Goal: Task Accomplishment & Management: Manage account settings

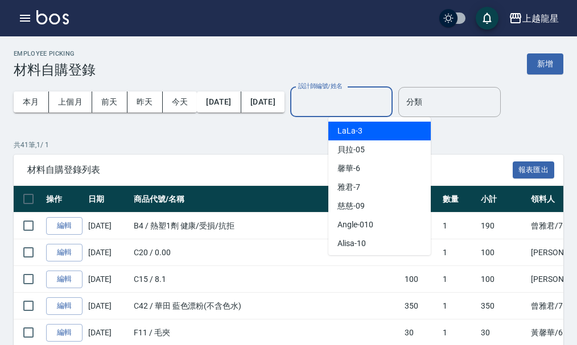
click at [388, 106] on input "設計師編號/姓名" at bounding box center [341, 102] width 92 height 20
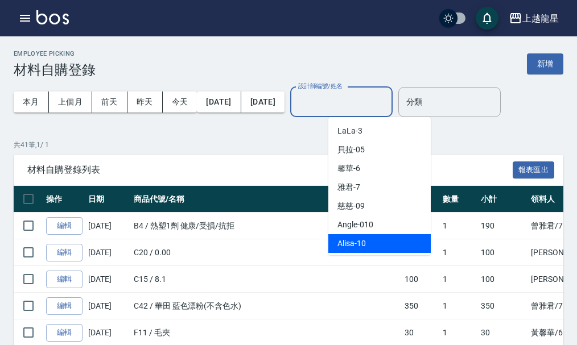
click at [415, 243] on div "Alisa -10" at bounding box center [379, 243] width 102 height 19
type input "Alisa-10"
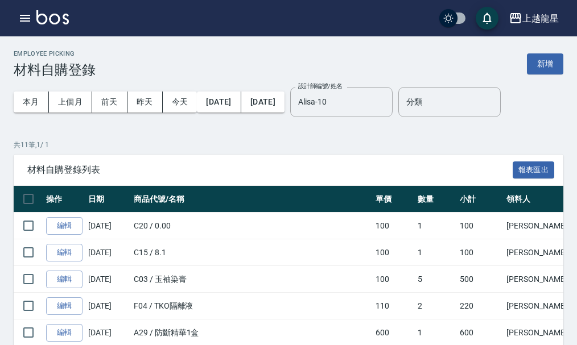
click at [35, 4] on div "上越龍星 登出" at bounding box center [288, 18] width 577 height 36
click at [26, 13] on icon "button" at bounding box center [25, 18] width 14 height 14
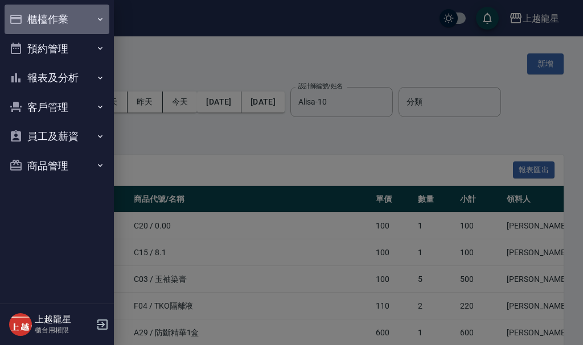
drag, startPoint x: 26, startPoint y: 13, endPoint x: 32, endPoint y: 18, distance: 8.2
click at [32, 18] on button "櫃檯作業" at bounding box center [57, 20] width 105 height 30
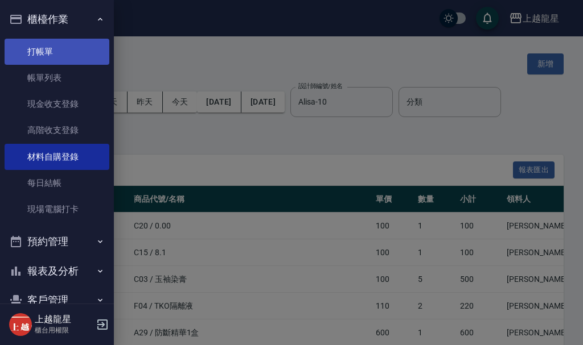
click at [43, 42] on link "打帳單" at bounding box center [57, 52] width 105 height 26
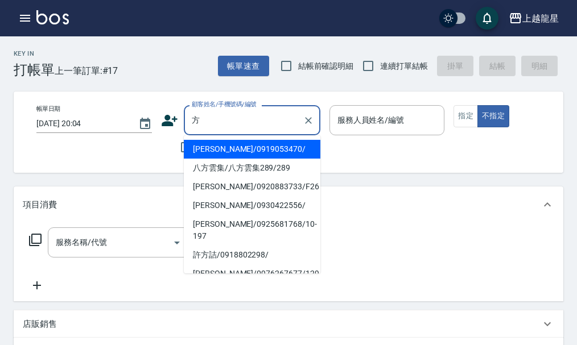
click at [223, 148] on li "[PERSON_NAME]/0919053470/" at bounding box center [252, 149] width 137 height 19
type input "[PERSON_NAME]/0919053470/"
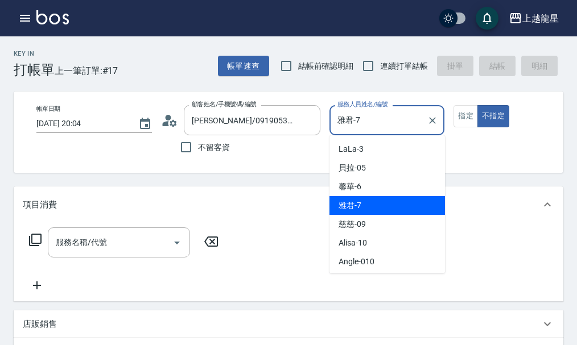
type input "雅君-7"
type button "false"
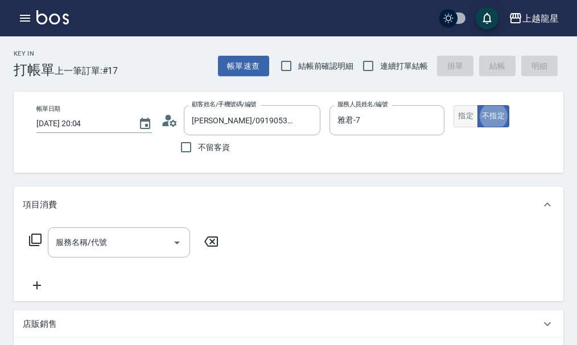
click at [462, 121] on button "指定" at bounding box center [466, 116] width 24 height 22
click at [89, 258] on div "服務名稱/代號" at bounding box center [119, 243] width 142 height 30
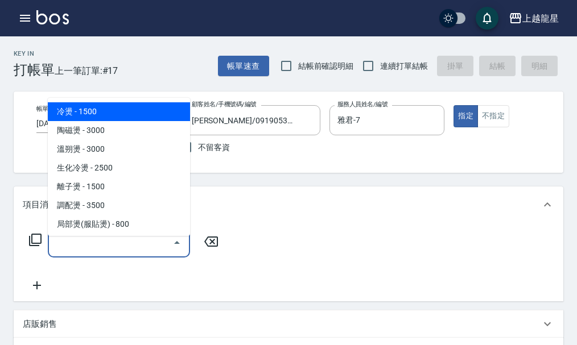
click at [100, 111] on span "冷燙 - 1500" at bounding box center [119, 111] width 142 height 19
type input "冷燙(201)"
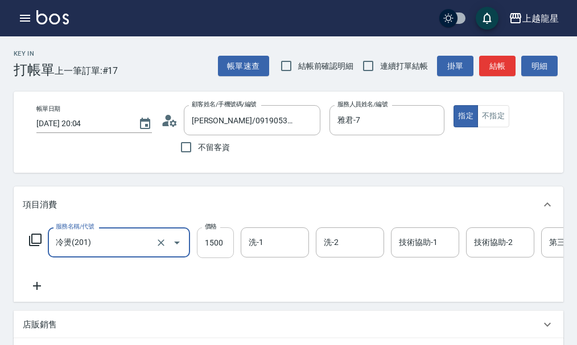
click at [207, 254] on input "1500" at bounding box center [215, 243] width 37 height 31
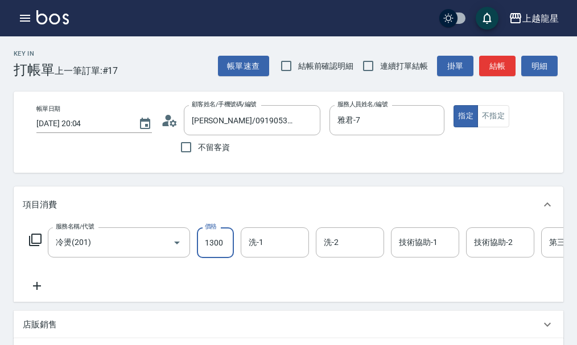
type input "1300"
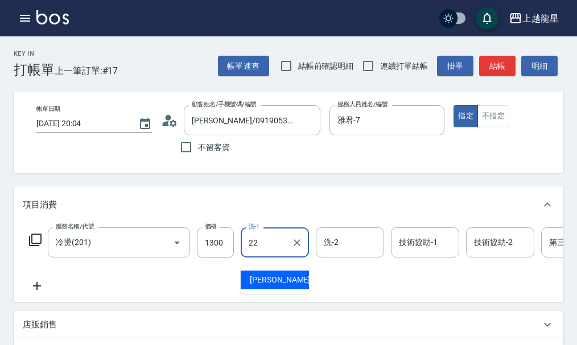
type input "[PERSON_NAME]-22"
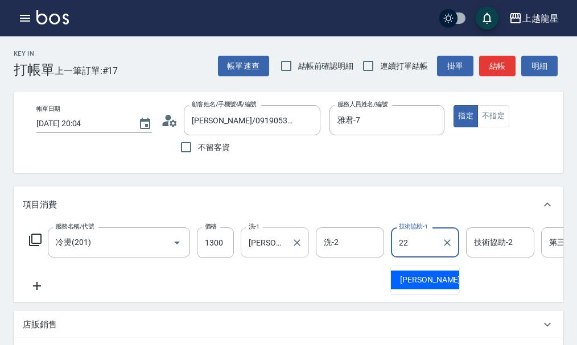
type input "[PERSON_NAME]-22"
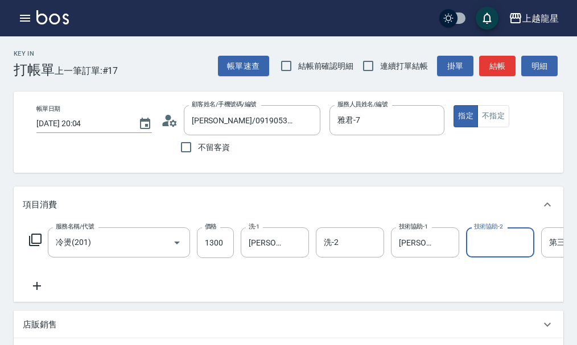
click at [41, 293] on icon at bounding box center [37, 286] width 28 height 14
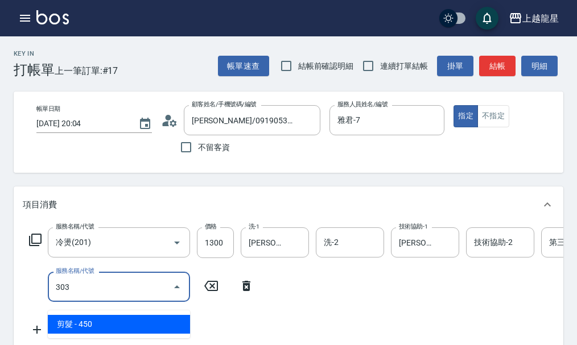
type input "剪髮(303)"
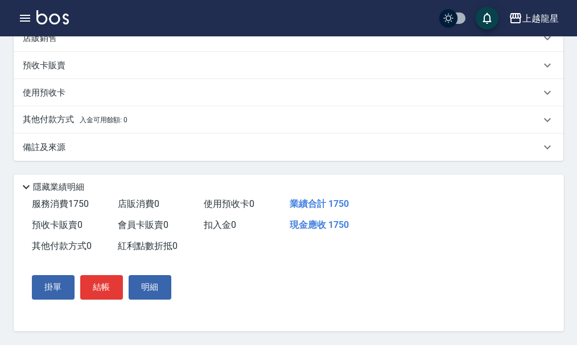
scroll to position [353, 0]
click at [39, 142] on p "備註及來源" at bounding box center [44, 148] width 43 height 12
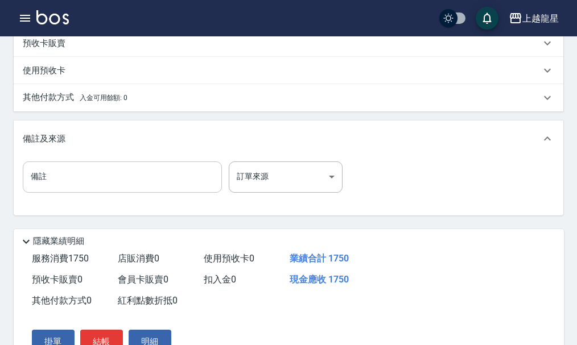
click at [55, 187] on input "備註" at bounding box center [122, 177] width 199 height 31
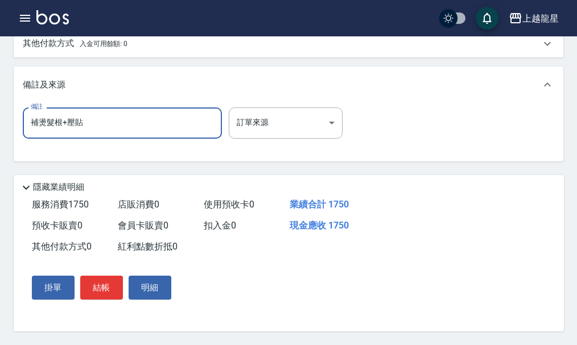
scroll to position [430, 0]
type input "補燙髮根+壓貼"
click at [117, 286] on button "結帳" at bounding box center [101, 288] width 43 height 24
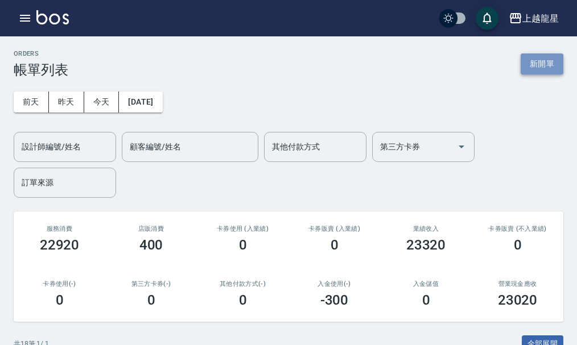
click at [528, 63] on button "新開單" at bounding box center [542, 63] width 43 height 21
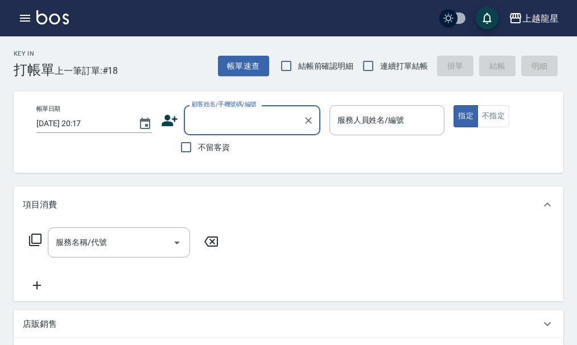
click at [35, 10] on div "上越龍星 登出" at bounding box center [288, 18] width 577 height 36
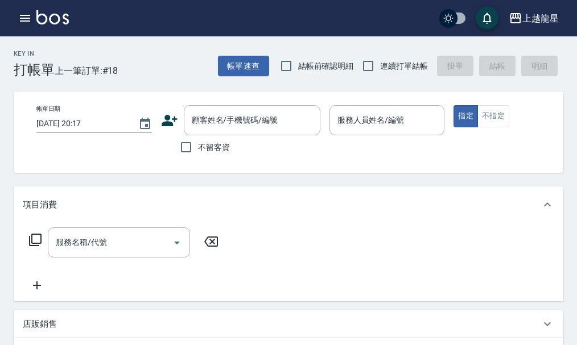
click at [28, 19] on icon "button" at bounding box center [25, 18] width 14 height 14
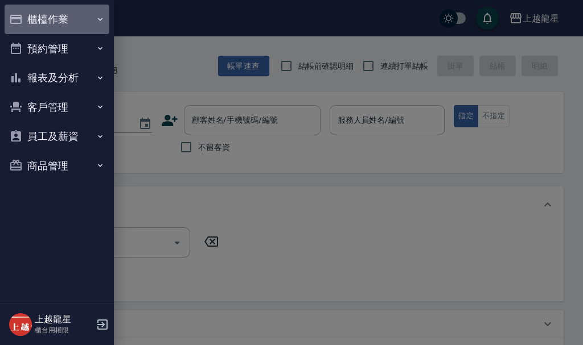
click at [63, 11] on button "櫃檯作業" at bounding box center [57, 20] width 105 height 30
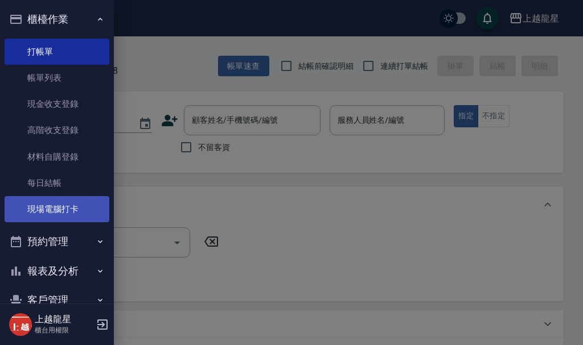
click at [69, 211] on link "現場電腦打卡" at bounding box center [57, 209] width 105 height 26
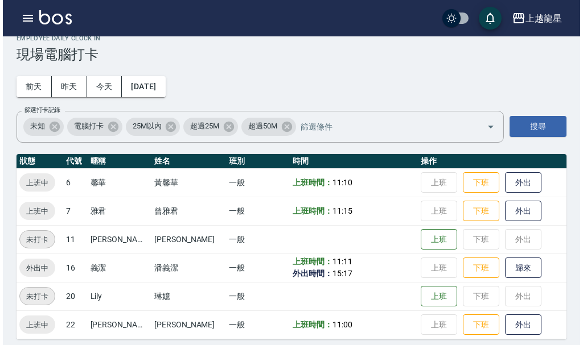
scroll to position [23, 0]
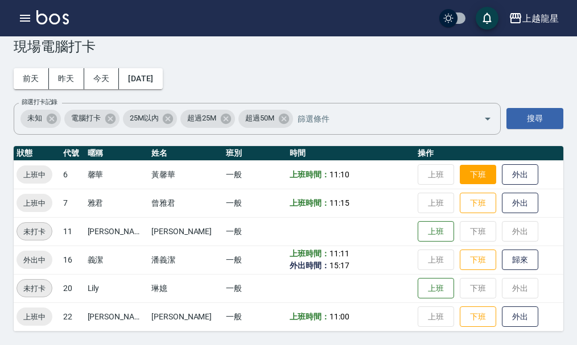
click at [462, 171] on button "下班" at bounding box center [478, 175] width 36 height 20
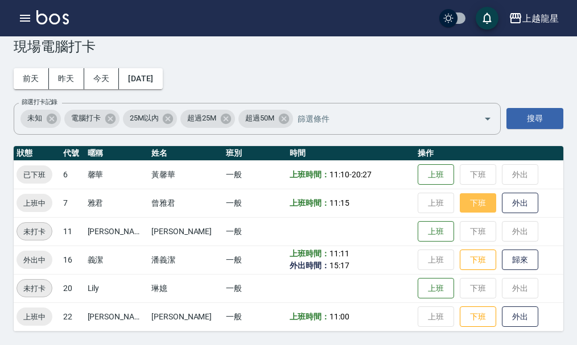
click at [476, 204] on button "下班" at bounding box center [478, 204] width 36 height 20
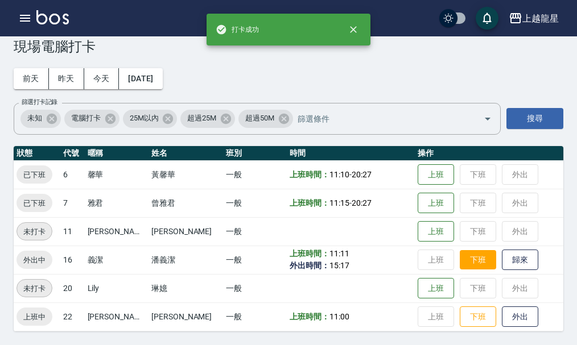
click at [460, 260] on button "下班" at bounding box center [478, 260] width 36 height 20
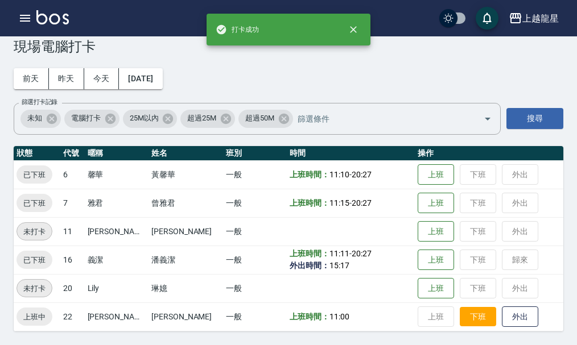
click at [473, 320] on button "下班" at bounding box center [478, 317] width 36 height 20
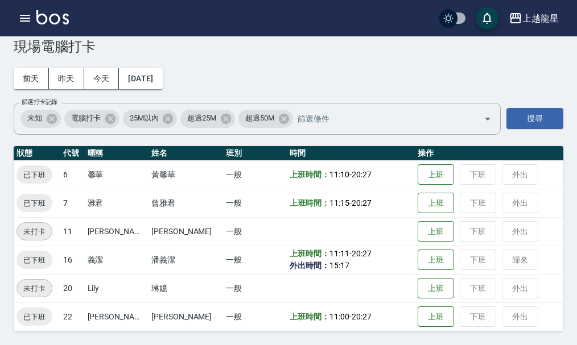
click at [18, 17] on icon "button" at bounding box center [25, 18] width 14 height 14
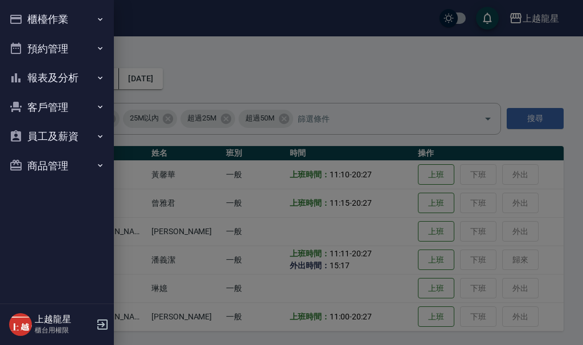
click at [54, 79] on button "報表及分析" at bounding box center [57, 78] width 105 height 30
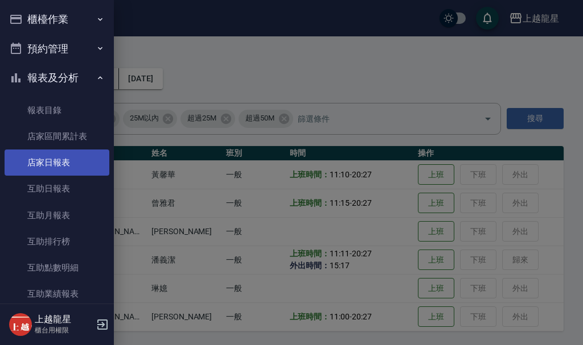
click at [52, 164] on link "店家日報表" at bounding box center [57, 163] width 105 height 26
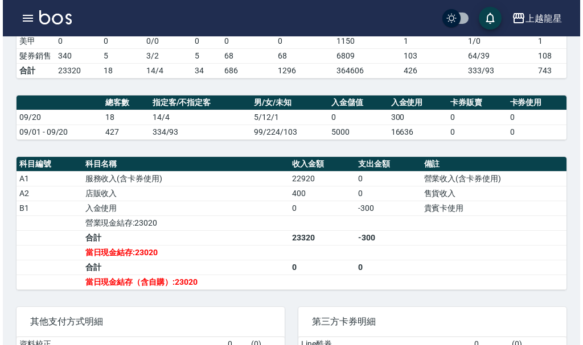
scroll to position [285, 0]
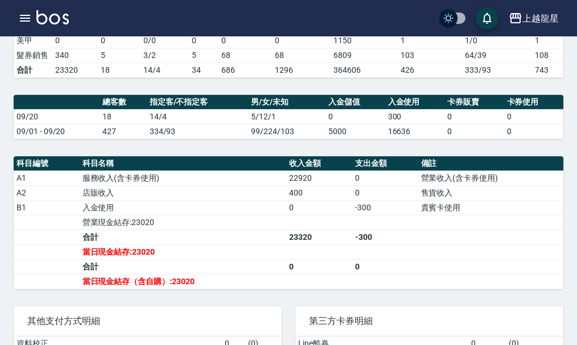
click at [19, 20] on icon "button" at bounding box center [25, 18] width 14 height 14
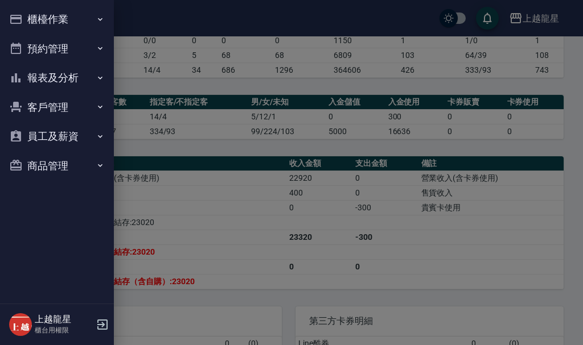
click at [63, 23] on button "櫃檯作業" at bounding box center [57, 20] width 105 height 30
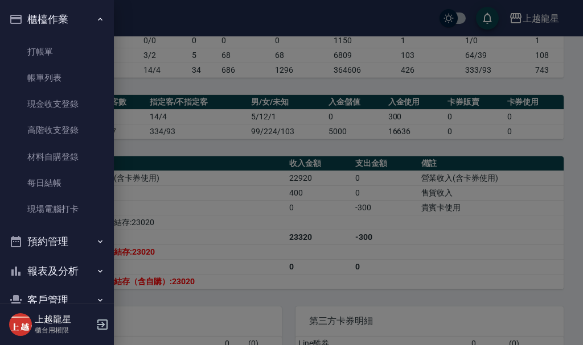
click at [64, 81] on link "帳單列表" at bounding box center [57, 78] width 105 height 26
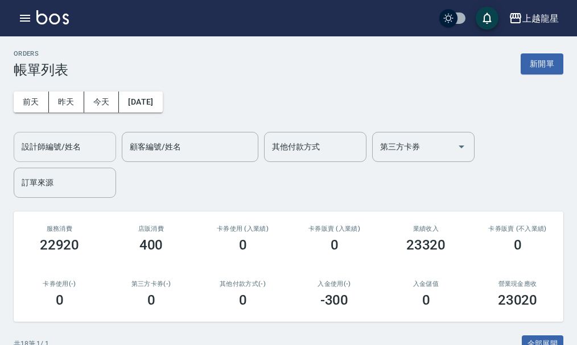
click at [83, 150] on input "設計師編號/姓名" at bounding box center [65, 147] width 92 height 20
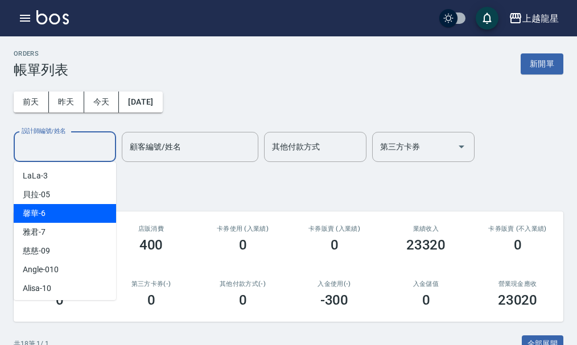
click at [72, 213] on div "馨華 -6" at bounding box center [65, 213] width 102 height 19
type input "馨華-6"
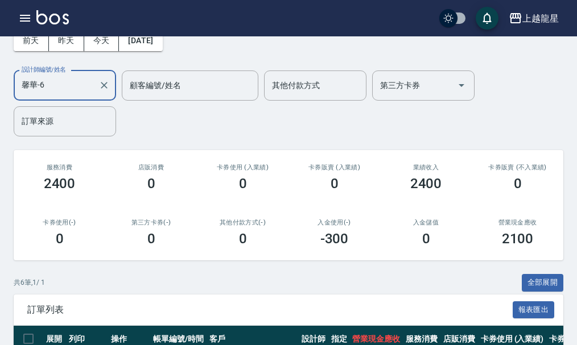
scroll to position [58, 0]
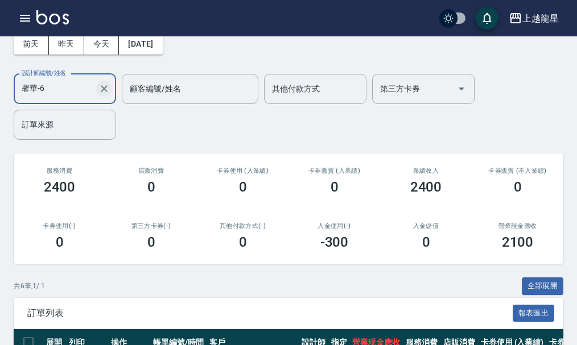
click at [102, 93] on icon "Clear" at bounding box center [103, 88] width 11 height 11
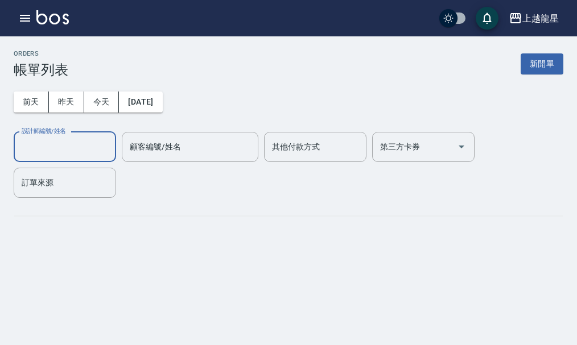
scroll to position [0, 0]
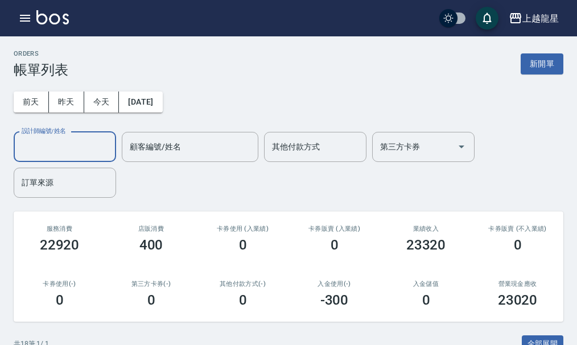
click at [72, 134] on div "設計師編號/姓名" at bounding box center [65, 147] width 102 height 30
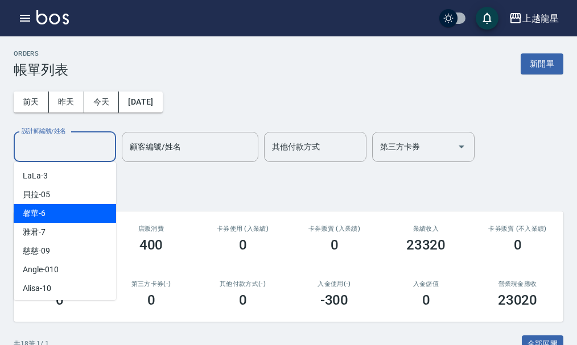
drag, startPoint x: 57, startPoint y: 216, endPoint x: 53, endPoint y: 227, distance: 12.1
click at [53, 227] on ul "LaLa -3 貝拉 -05 馨華 -6 雅君 -7 慈慈 -09 Angle -010 Alisa -10 [PERSON_NAME] -11 [PERSO…" at bounding box center [65, 231] width 102 height 138
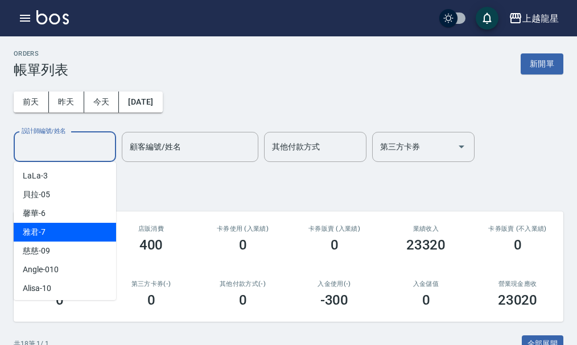
click at [53, 228] on div "雅君 -7" at bounding box center [65, 232] width 102 height 19
type input "雅君-7"
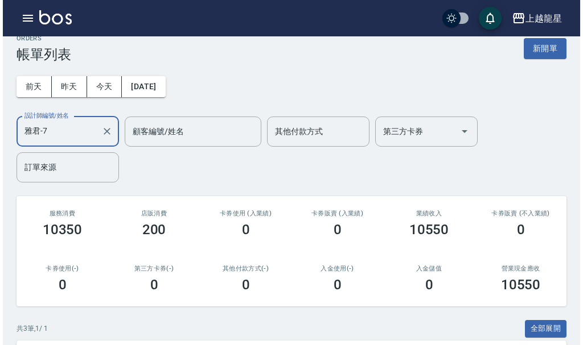
scroll to position [204, 0]
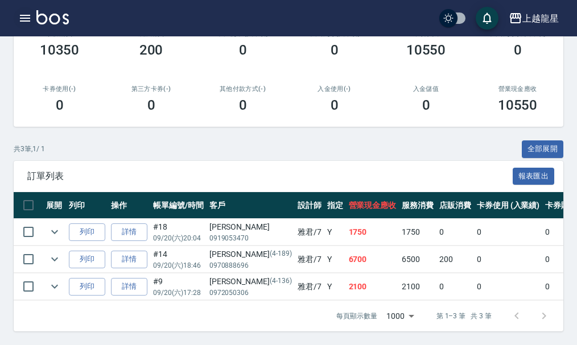
click at [28, 17] on icon "button" at bounding box center [25, 18] width 14 height 14
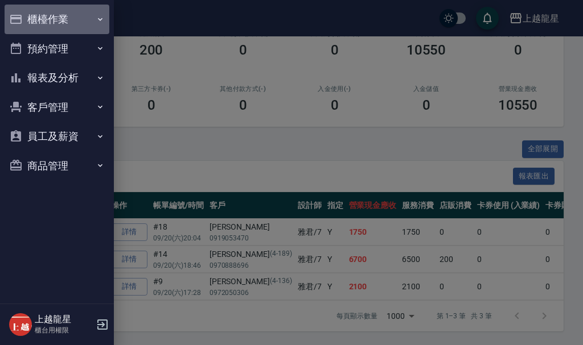
click at [28, 17] on button "櫃檯作業" at bounding box center [57, 20] width 105 height 30
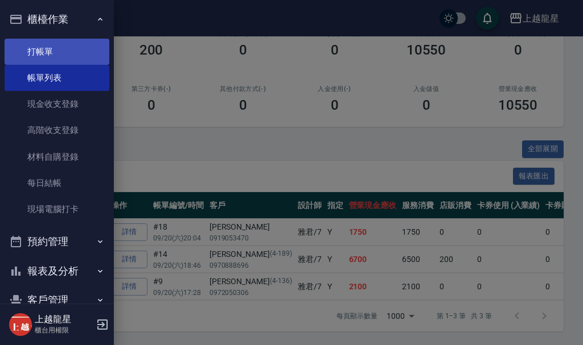
click at [71, 45] on link "打帳單" at bounding box center [57, 52] width 105 height 26
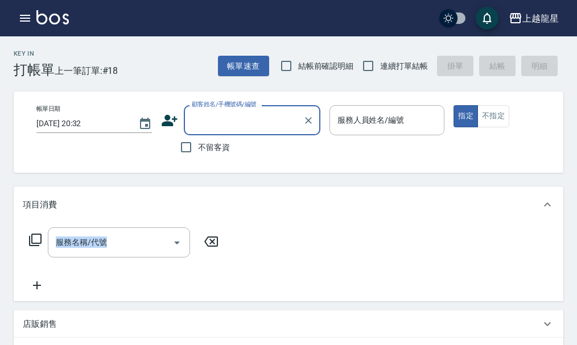
click at [233, 245] on div "Key In 打帳單 上一筆訂單:#18 帳單速查 結帳前確認明細 連續打單結帳 掛單 結帳 明細 帳單日期 [DATE] 20:32 顧客姓名/手機號碼/編…" at bounding box center [288, 333] width 577 height 595
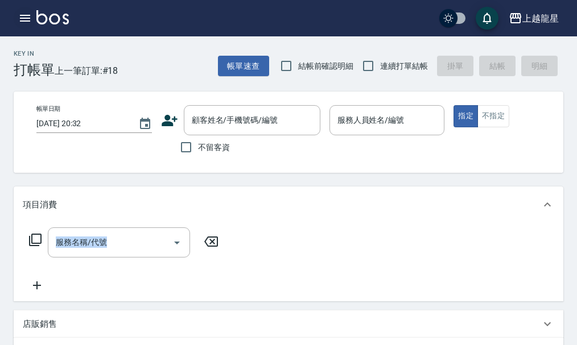
click at [27, 15] on icon "button" at bounding box center [25, 18] width 10 height 7
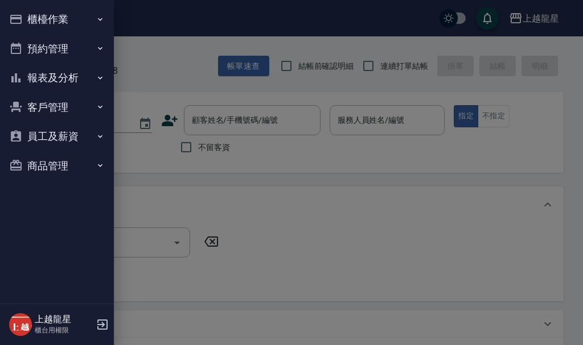
click at [142, 67] on div at bounding box center [291, 172] width 583 height 345
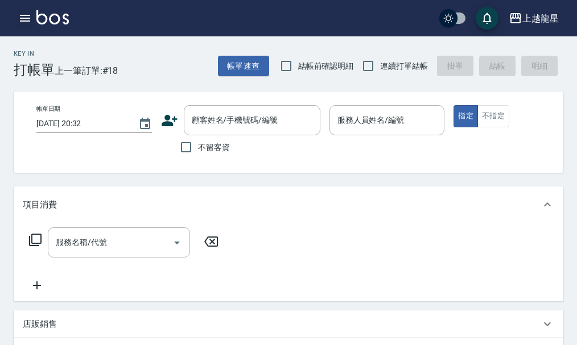
click at [22, 15] on icon "button" at bounding box center [25, 18] width 10 height 7
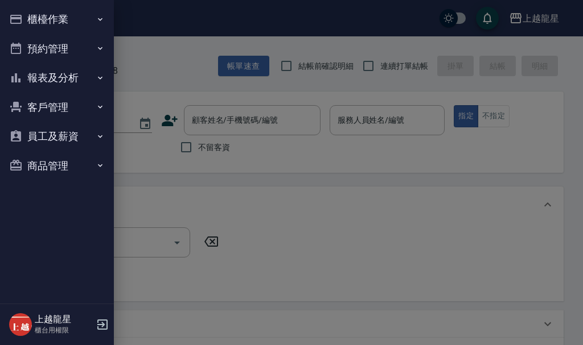
click at [53, 15] on button "櫃檯作業" at bounding box center [57, 20] width 105 height 30
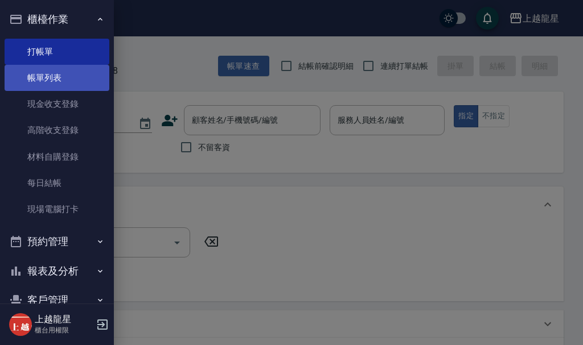
click at [64, 84] on link "帳單列表" at bounding box center [57, 78] width 105 height 26
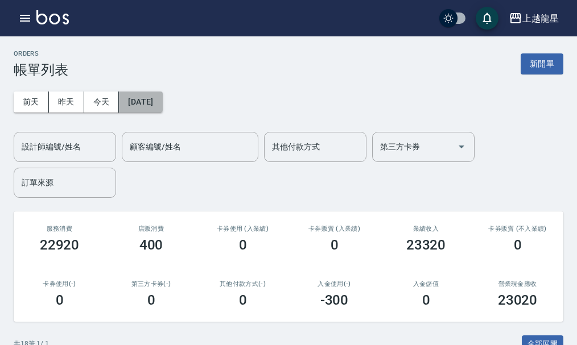
click at [153, 98] on button "[DATE]" at bounding box center [140, 102] width 43 height 21
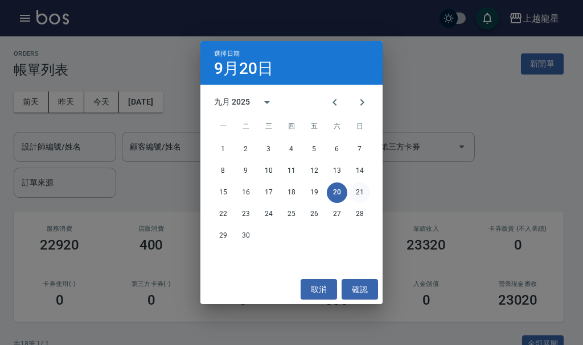
click at [357, 191] on button "21" at bounding box center [359, 193] width 20 height 20
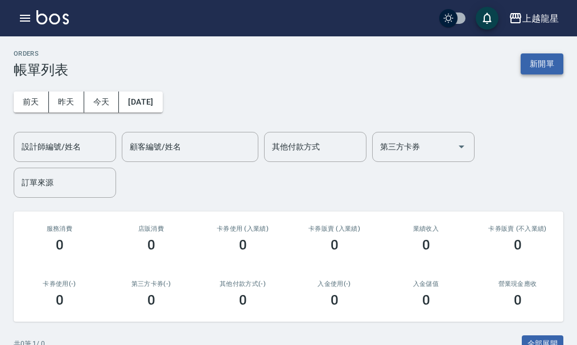
click at [530, 60] on button "新開單" at bounding box center [542, 63] width 43 height 21
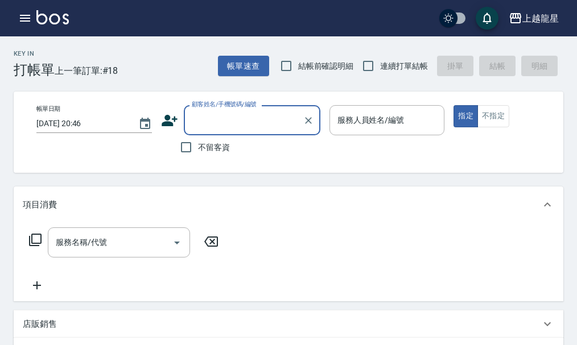
click at [228, 116] on input "顧客姓名/手機號碼/編號" at bounding box center [243, 120] width 109 height 20
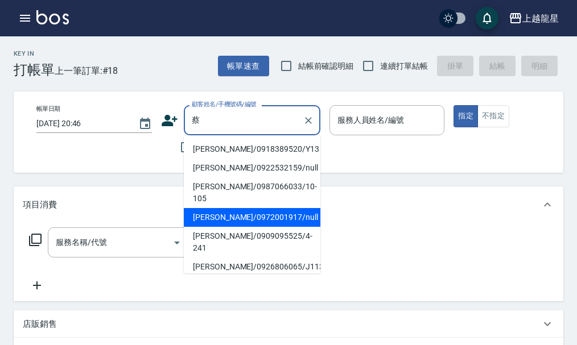
click at [236, 208] on li "[PERSON_NAME]/0972001917/null" at bounding box center [252, 217] width 137 height 19
type input "[PERSON_NAME]/0972001917/null"
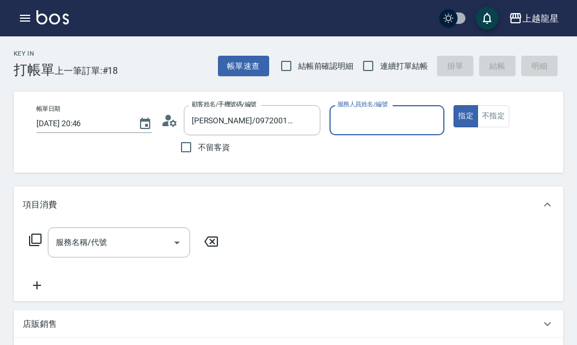
click at [365, 124] on input "服務人員姓名/編號" at bounding box center [387, 120] width 105 height 20
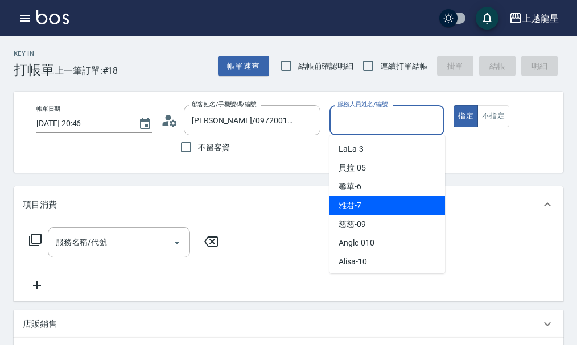
click at [382, 197] on div "雅君 -7" at bounding box center [388, 205] width 116 height 19
type input "雅君-7"
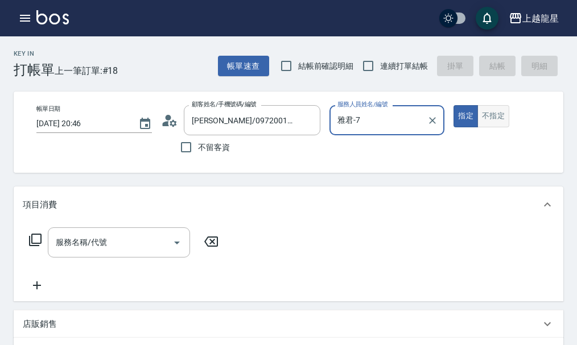
click at [492, 113] on button "不指定" at bounding box center [494, 116] width 32 height 22
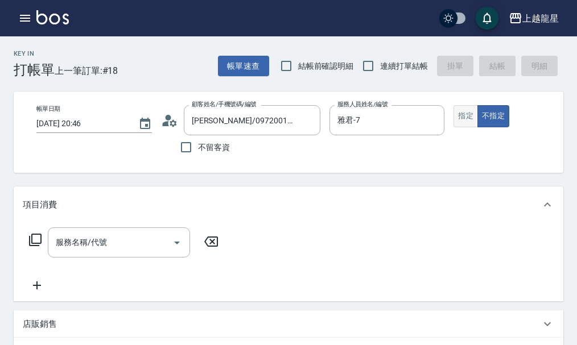
click at [468, 116] on button "指定" at bounding box center [466, 116] width 24 height 22
click at [85, 252] on div "服務名稱/代號 服務名稱/代號" at bounding box center [119, 243] width 142 height 30
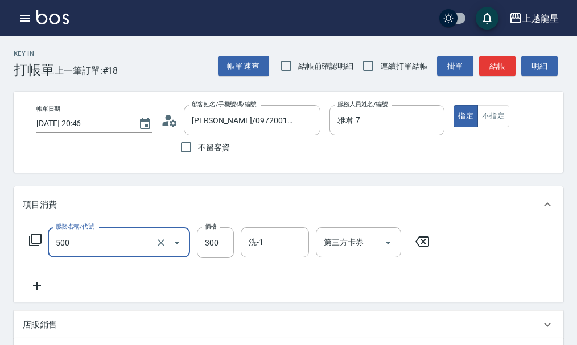
type input "一般洗髮(500)"
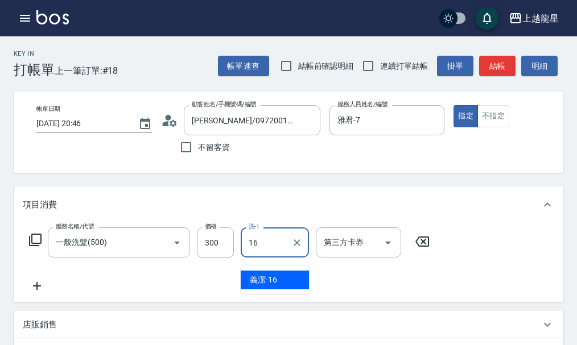
type input "義潔-16"
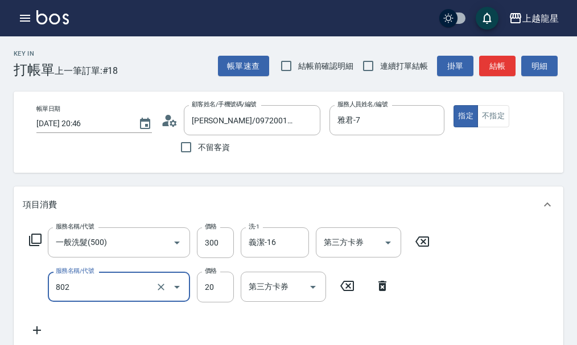
type input "潤絲(802)"
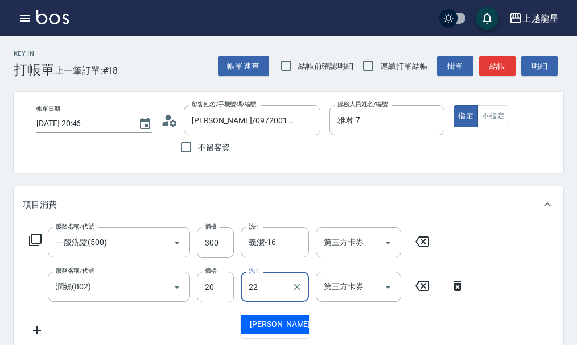
type input "[PERSON_NAME]-22"
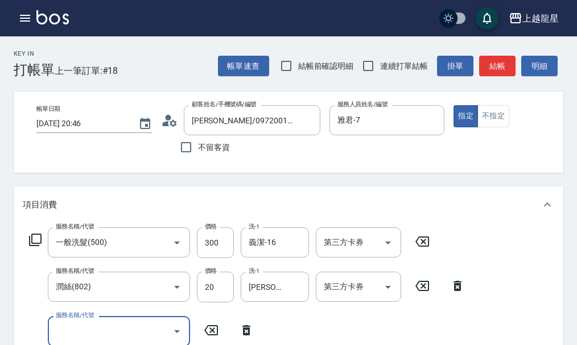
scroll to position [5, 0]
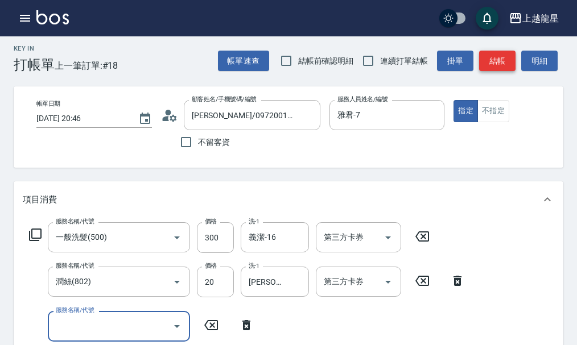
click at [505, 62] on button "結帳" at bounding box center [497, 61] width 36 height 21
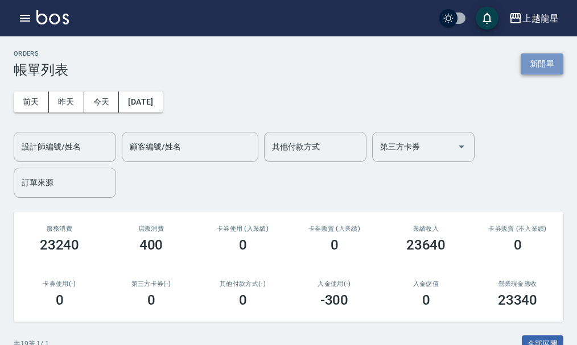
click at [548, 68] on button "新開單" at bounding box center [542, 63] width 43 height 21
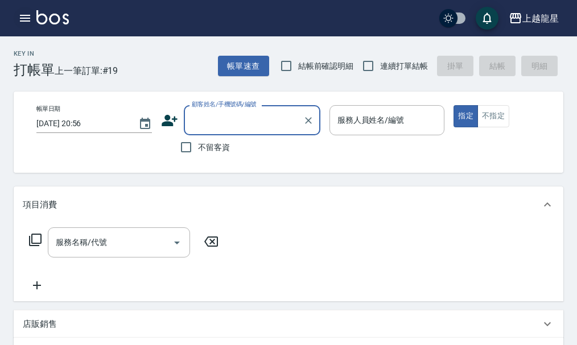
click at [27, 21] on icon "button" at bounding box center [25, 18] width 10 height 7
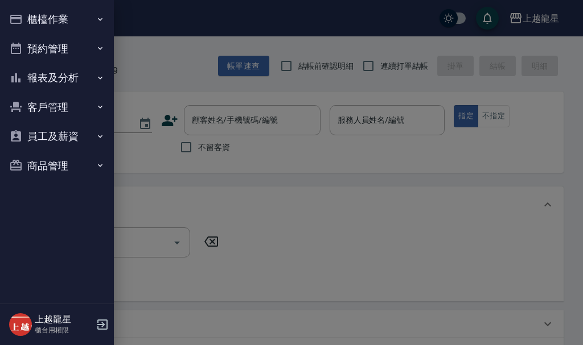
click at [32, 18] on button "櫃檯作業" at bounding box center [57, 20] width 105 height 30
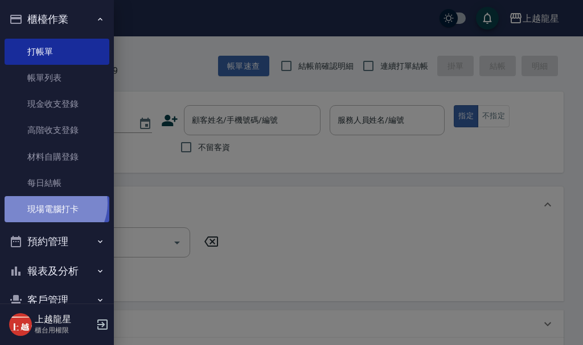
click at [54, 204] on link "現場電腦打卡" at bounding box center [57, 209] width 105 height 26
